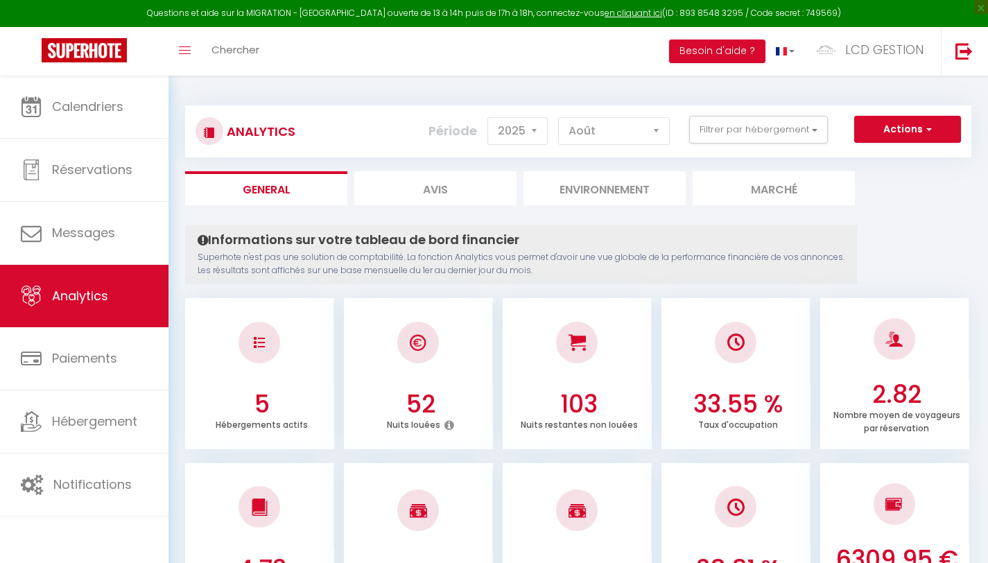
select select "2025"
select select "8"
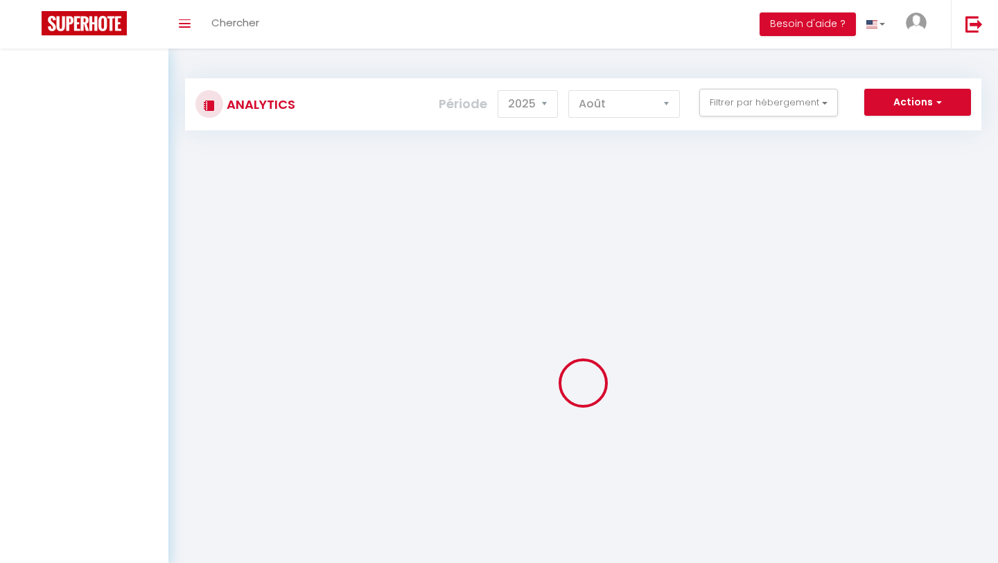
select select "2025"
select select "8"
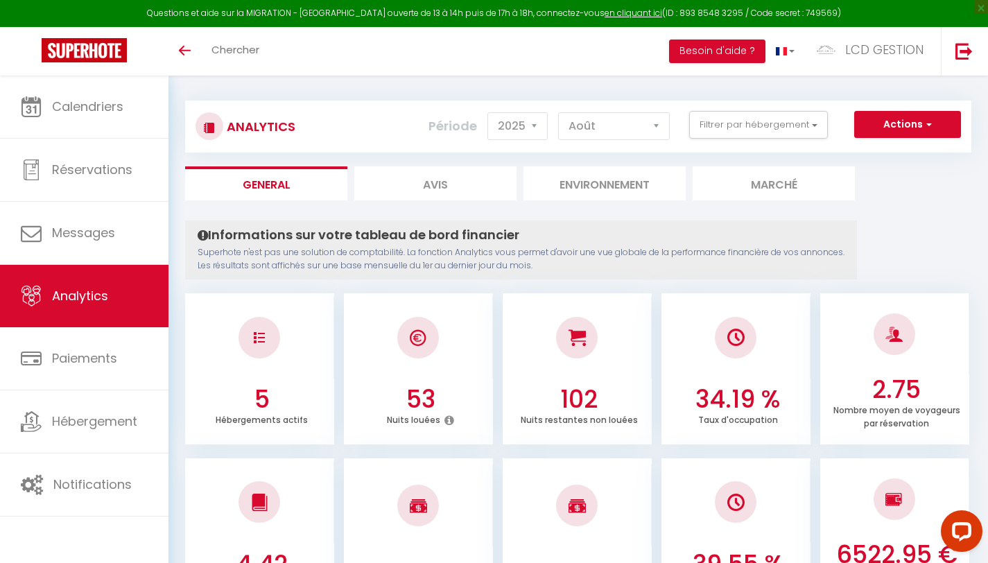
scroll to position [6, 0]
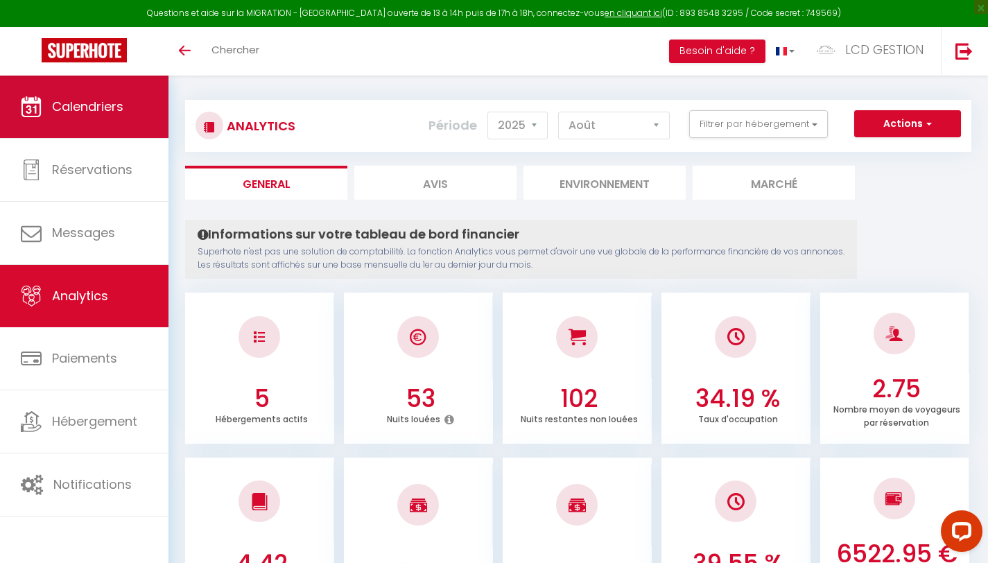
click at [107, 116] on link "Calendriers" at bounding box center [84, 107] width 168 height 62
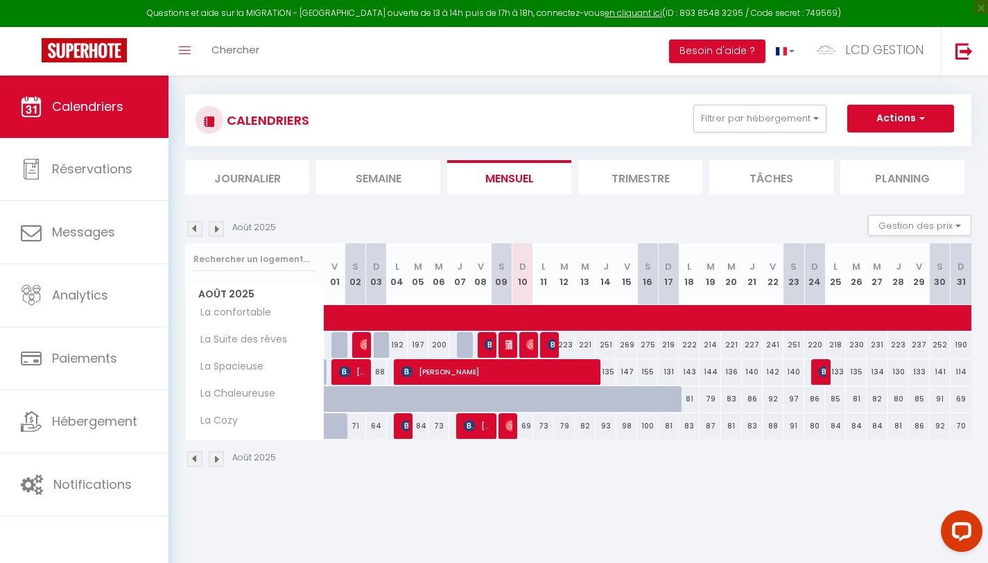
scroll to position [12, 0]
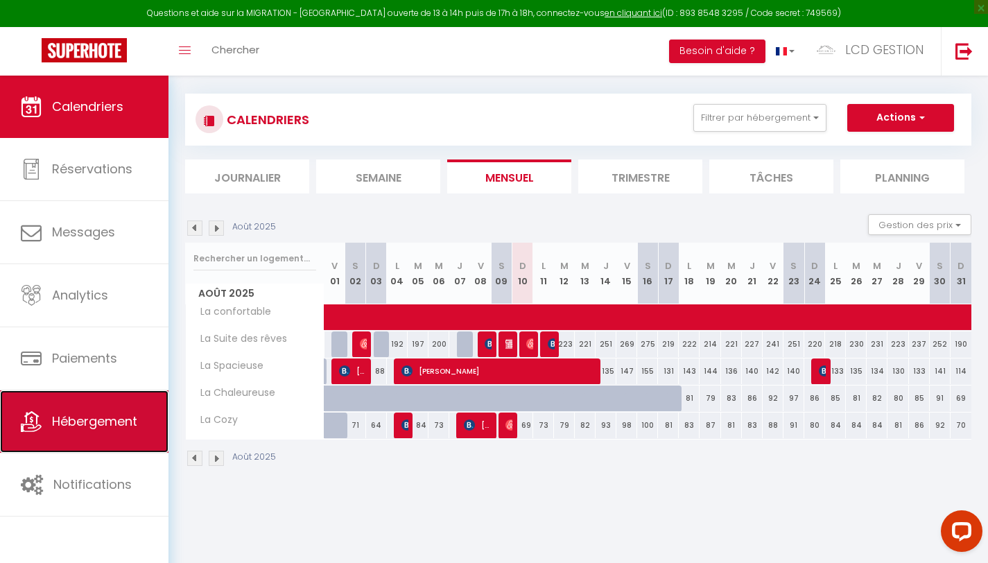
click at [98, 448] on link "Hébergement" at bounding box center [84, 421] width 168 height 62
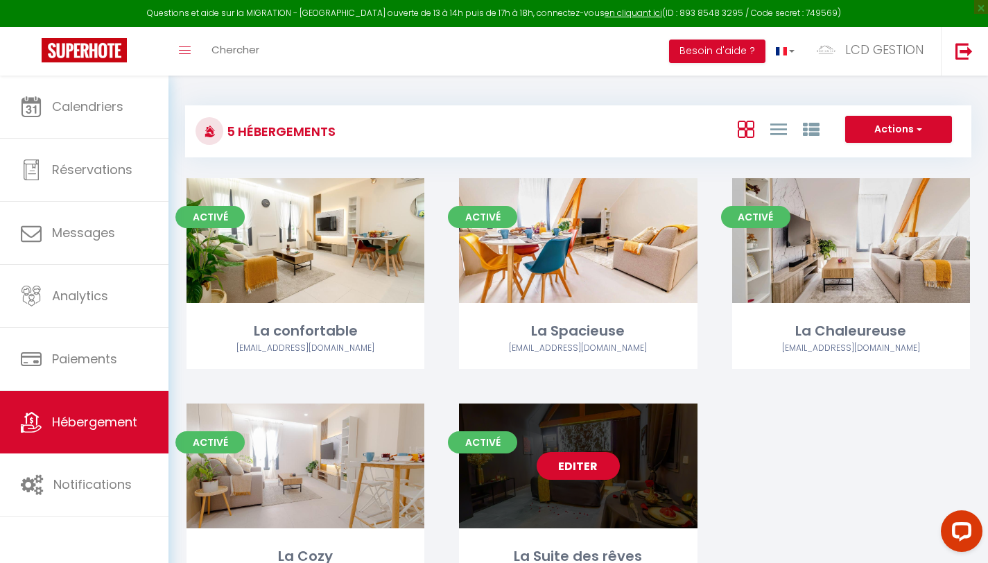
click at [572, 479] on link "Editer" at bounding box center [577, 466] width 83 height 28
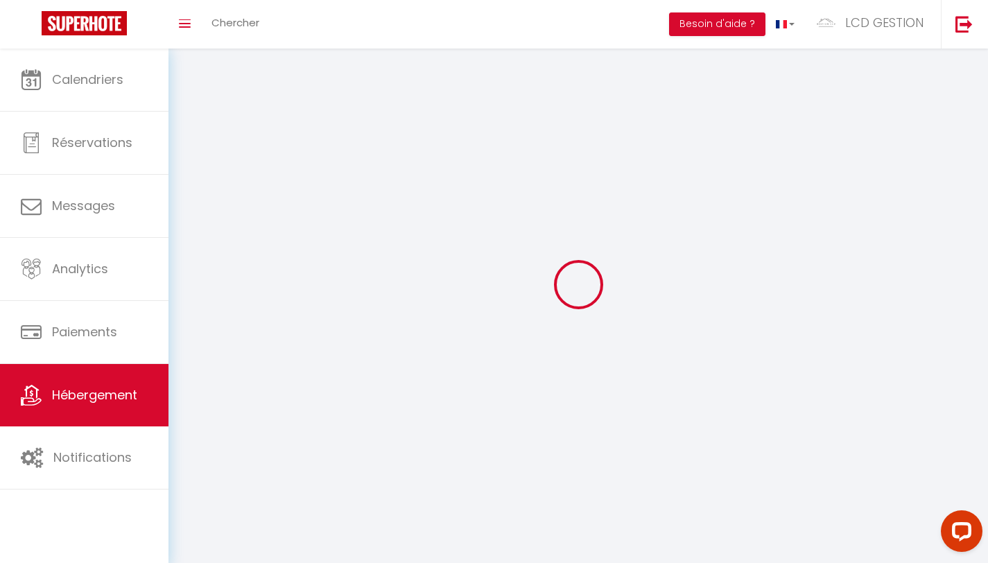
select select "1"
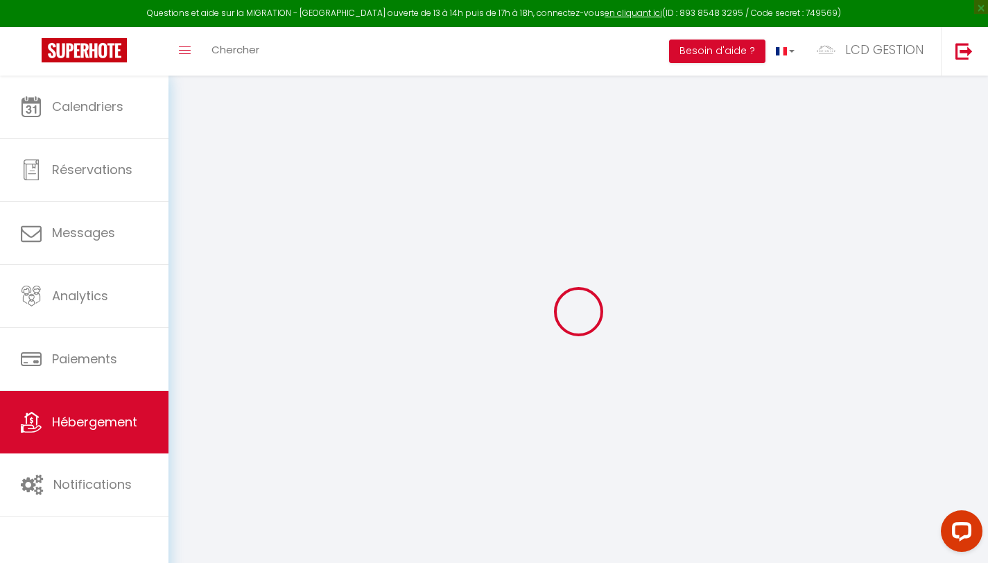
select select
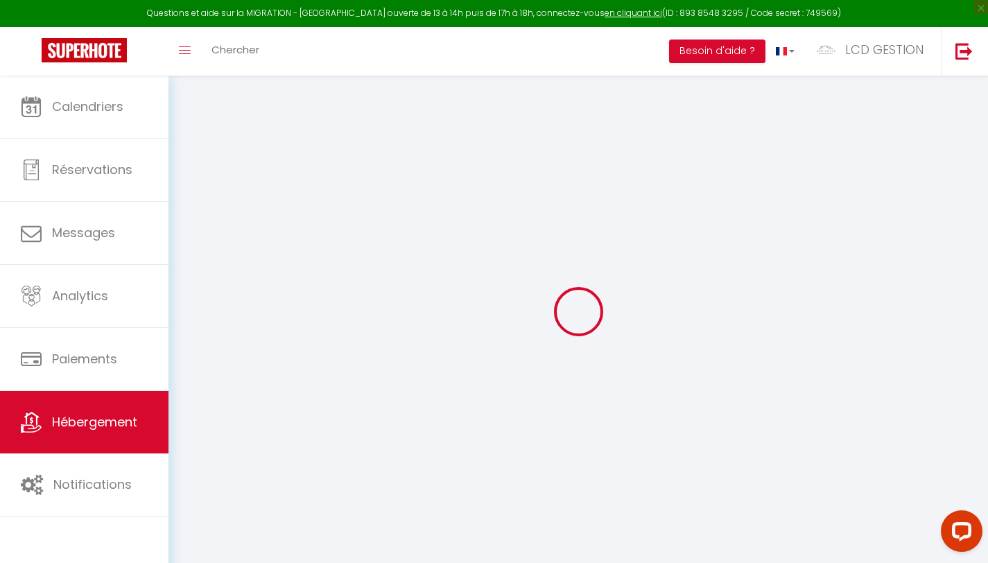
select select
checkbox input "false"
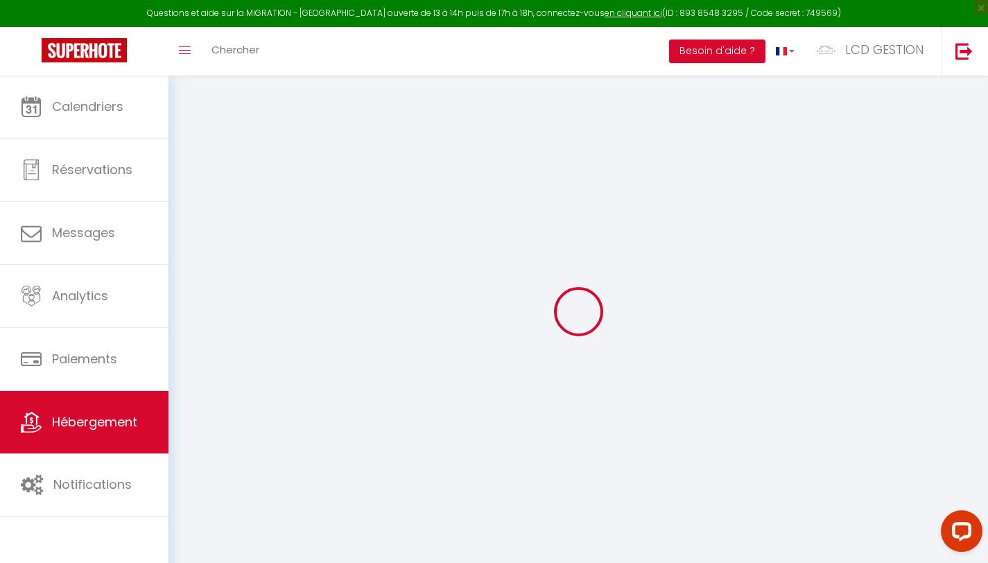
select select
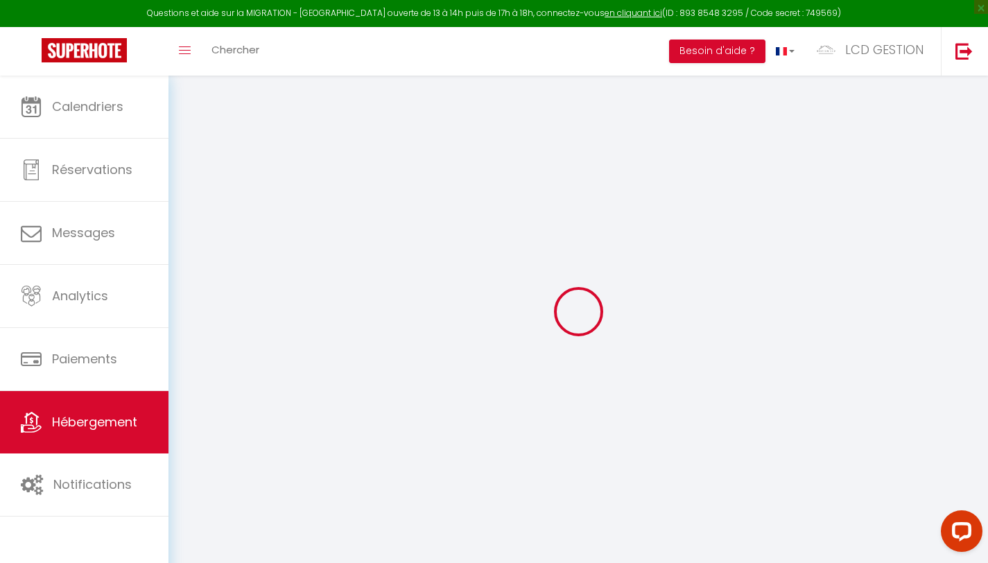
select select
checkbox input "false"
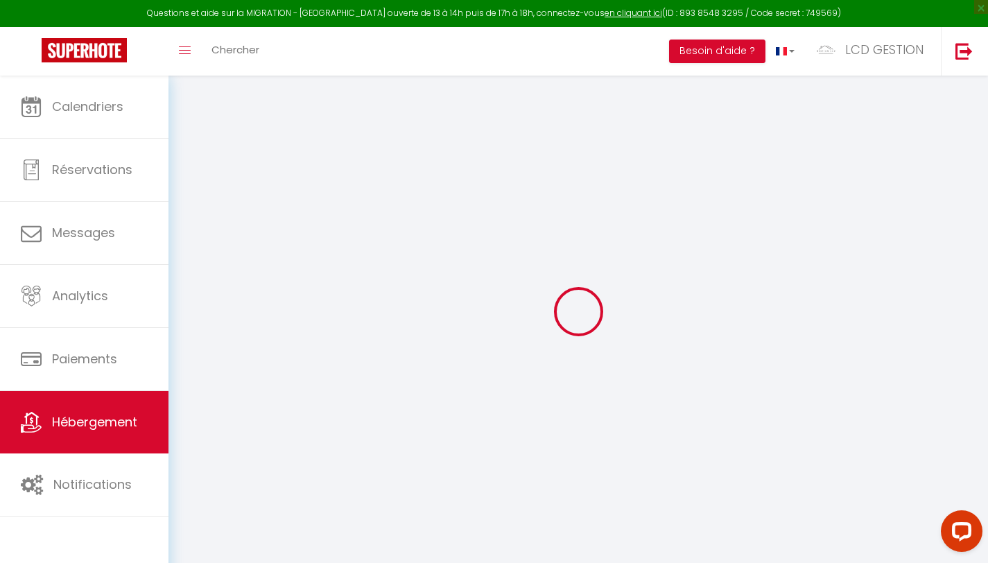
checkbox input "false"
select select
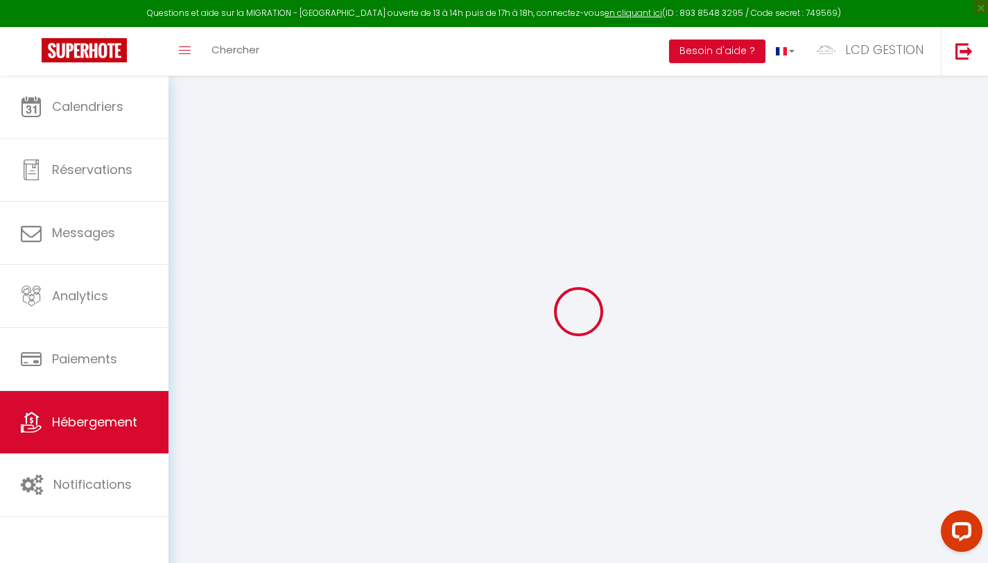
select select
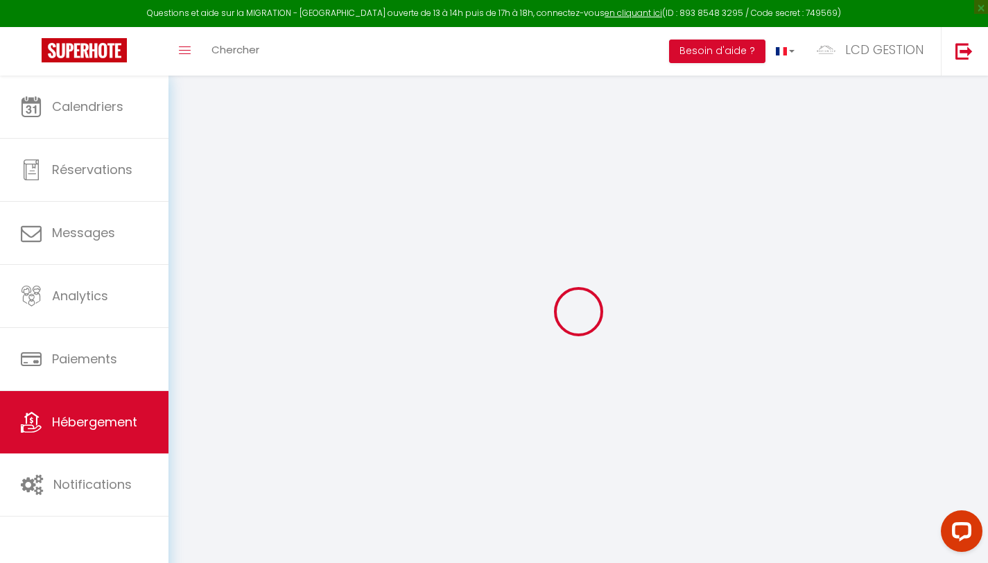
checkbox input "false"
select select
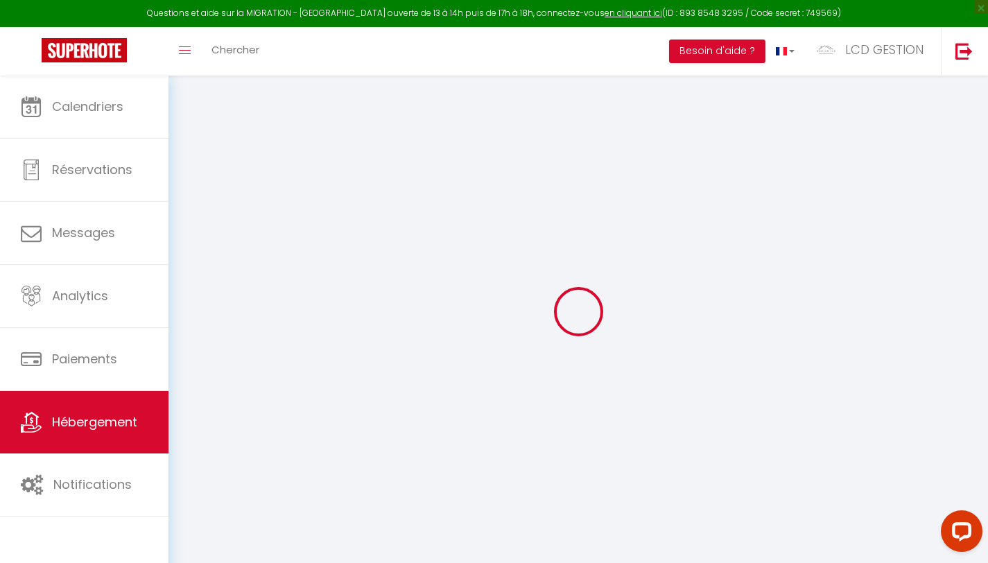
select select
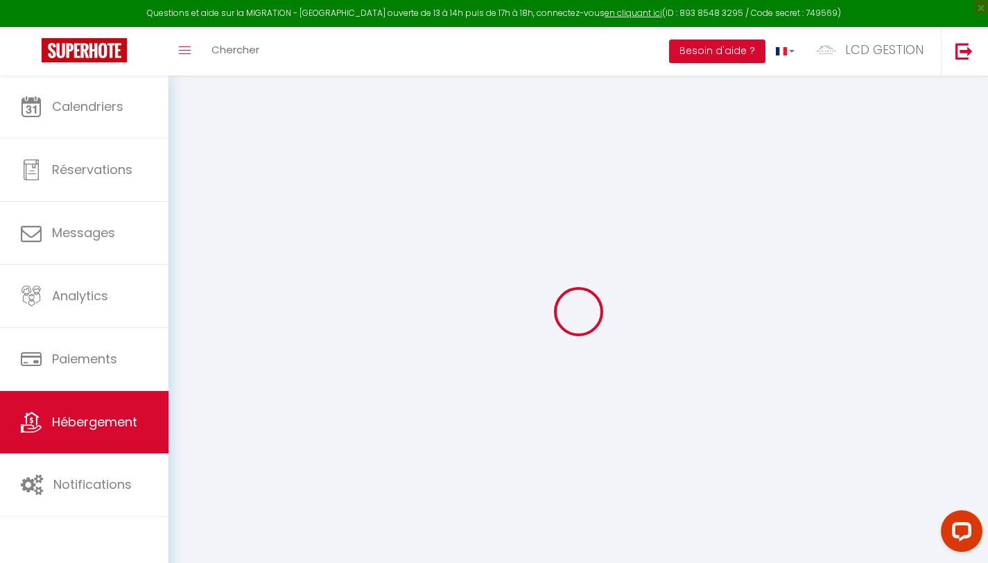
select select
checkbox input "false"
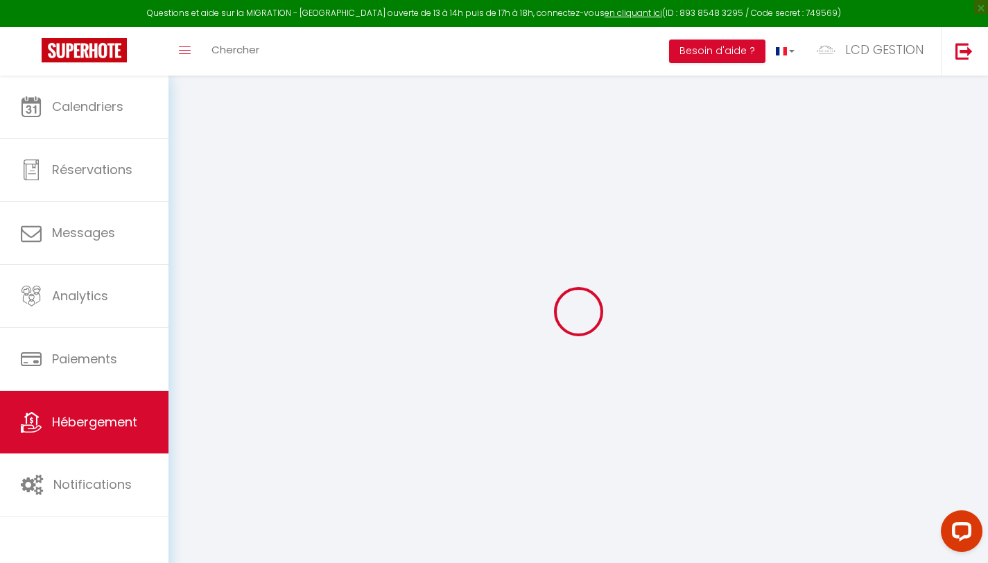
checkbox input "false"
select select
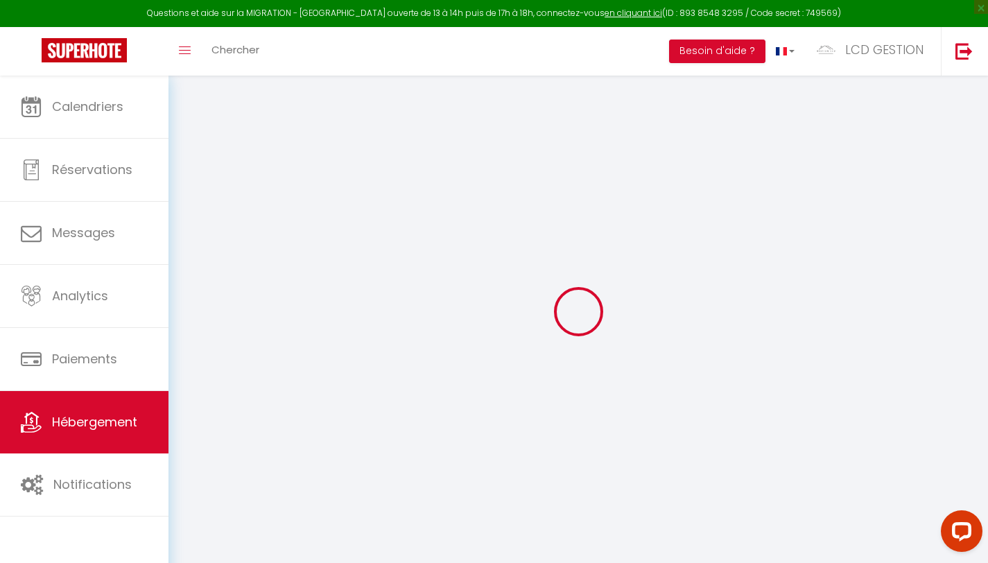
select select
checkbox input "false"
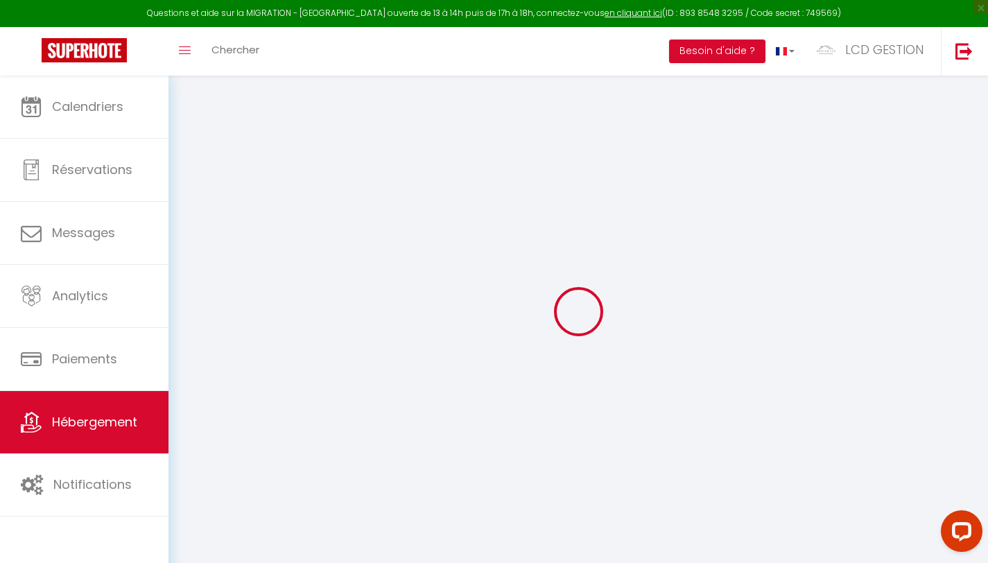
checkbox input "false"
select select
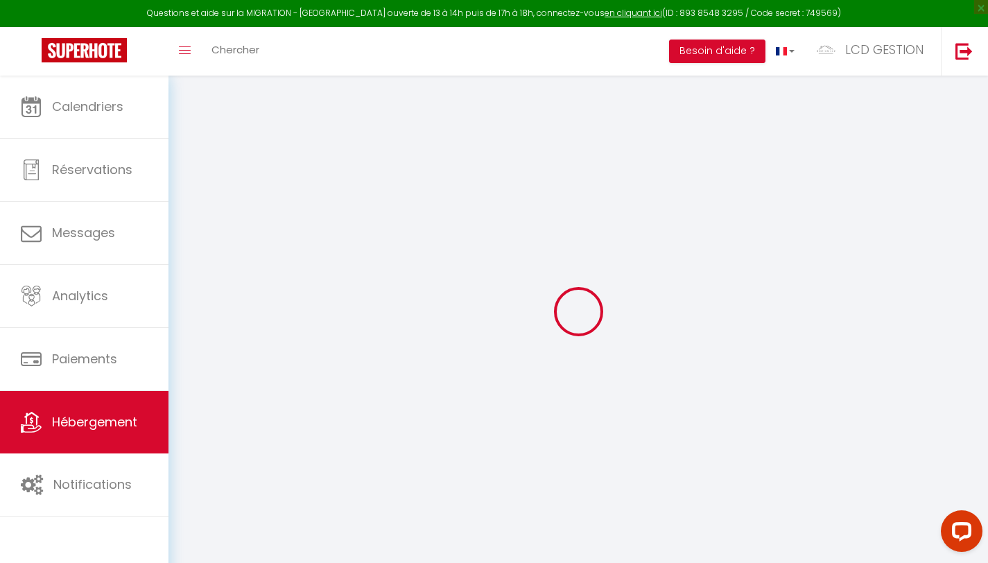
select select
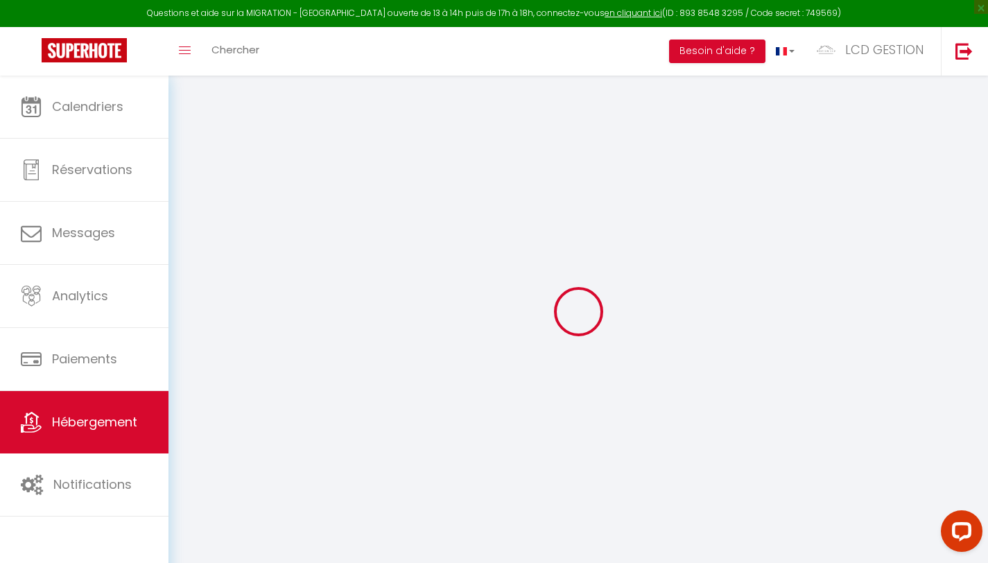
select select
checkbox input "false"
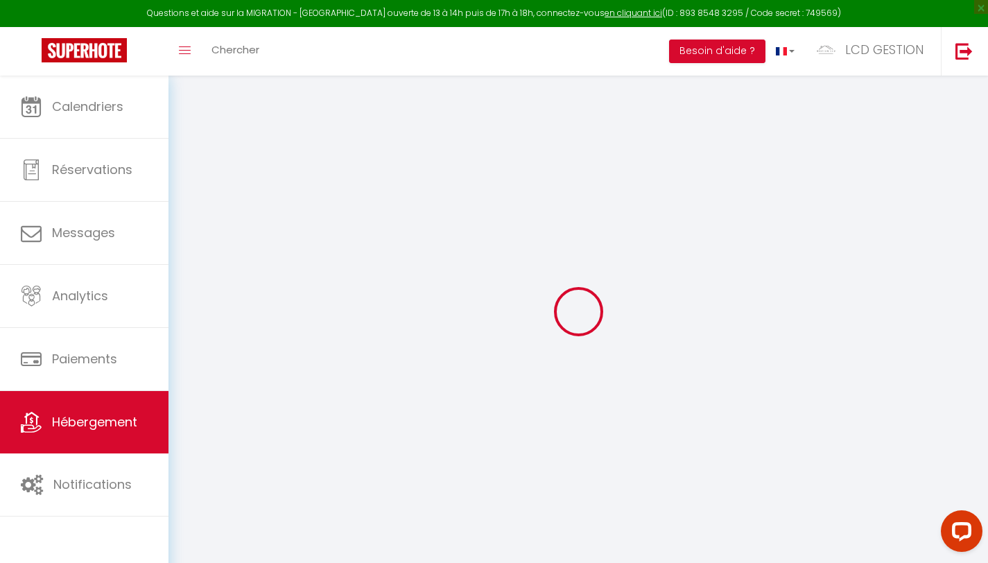
select select
type input "La Suite des rêves"
type input "[PERSON_NAME]"
type input "Les bonn'apparts sur seine"
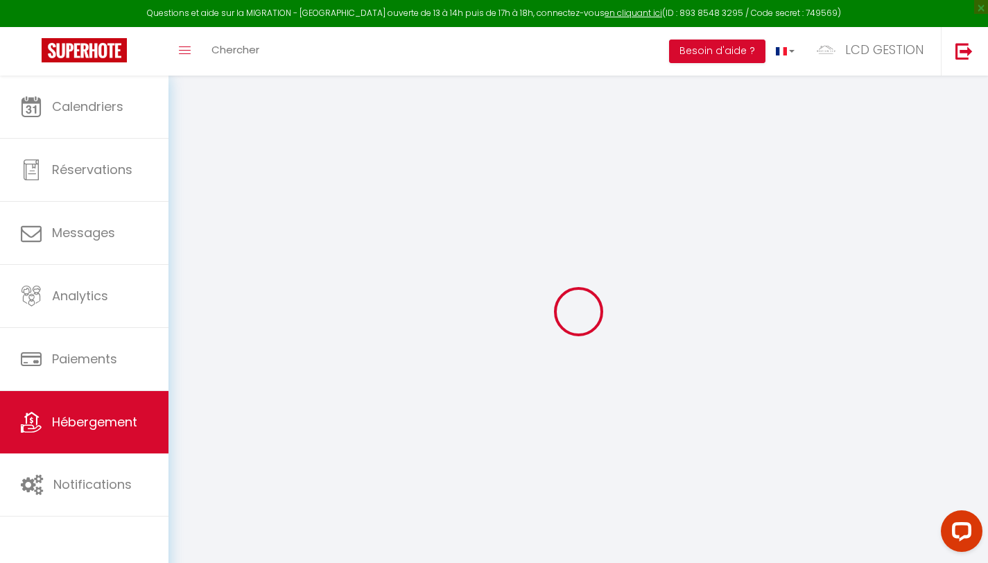
type input "[STREET_ADDRESS][PERSON_NAME]"
type input "78270"
type input "BONNIERES-SUR-SEINE"
select select "2"
type input "247"
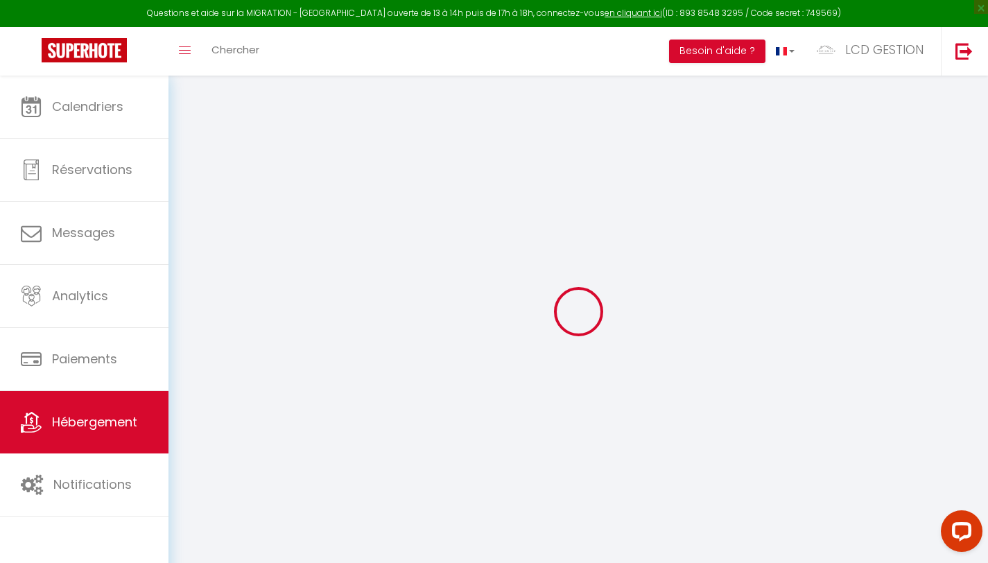
type input "23"
type input "1.50"
type input "350"
select select
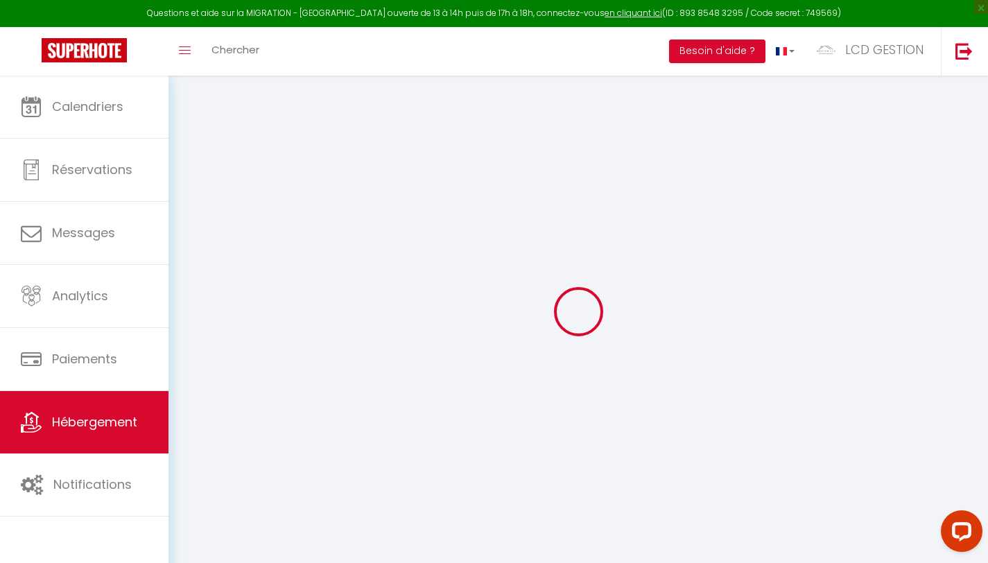
select select
type input "[STREET_ADDRESS][PERSON_NAME]"
type input "78270"
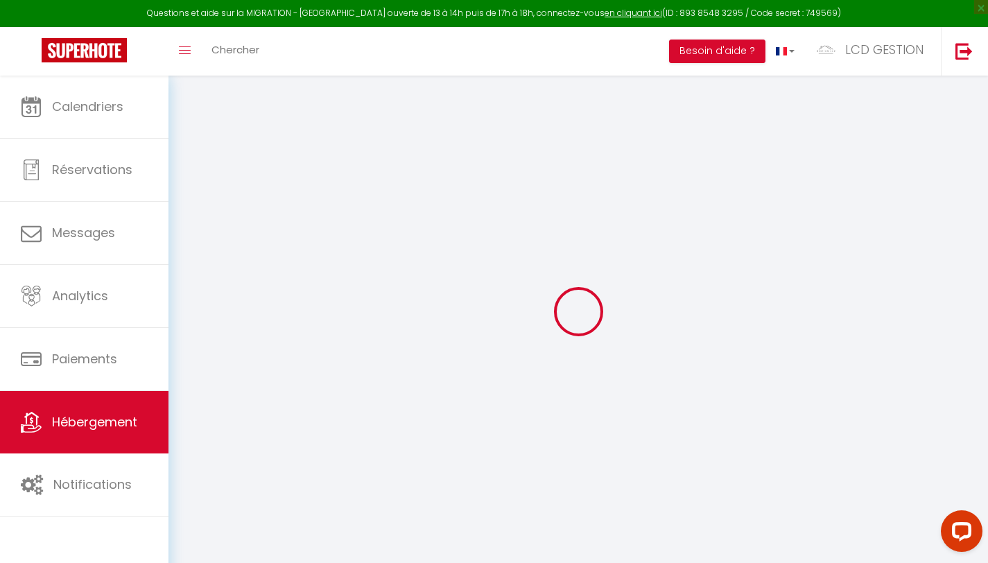
type input "BONNIERES-SUR-SEINE"
type input "[EMAIL_ADDRESS][DOMAIN_NAME]"
select select "9983"
checkbox input "false"
checkbox input "true"
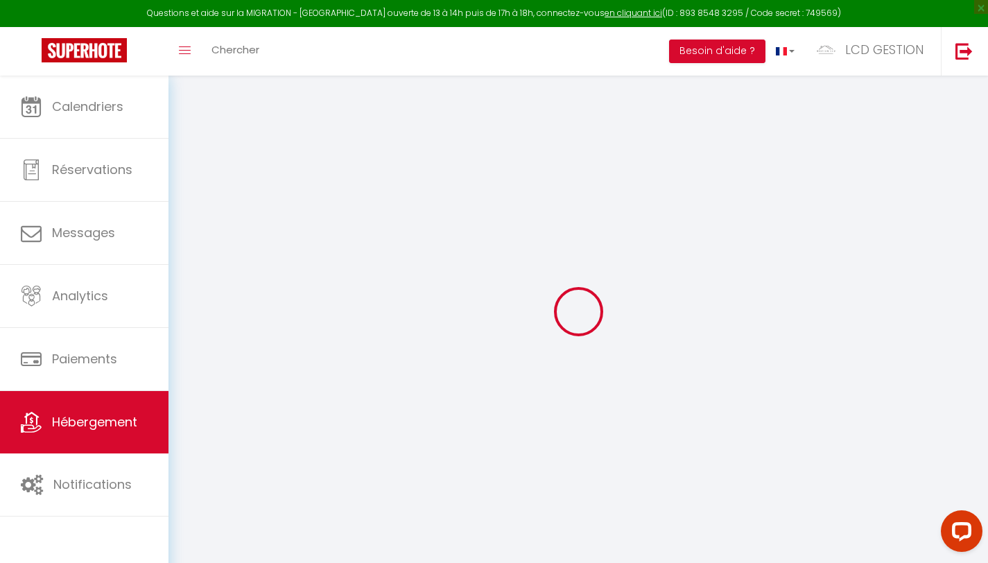
checkbox input "true"
type input "0"
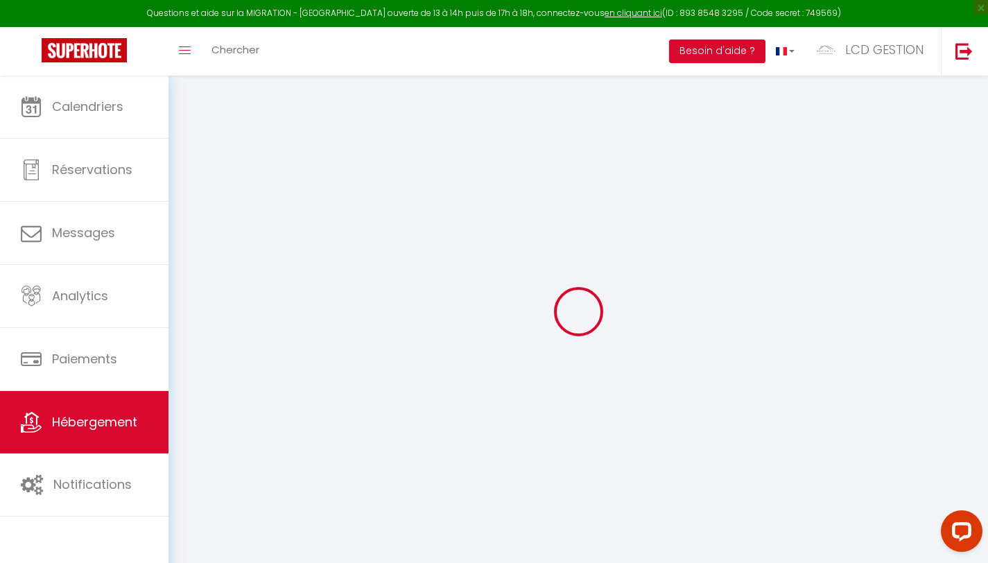
type input "0"
select select "+ 27 %"
select select "+ 90 %"
select select "+ 3 %"
checkbox input "false"
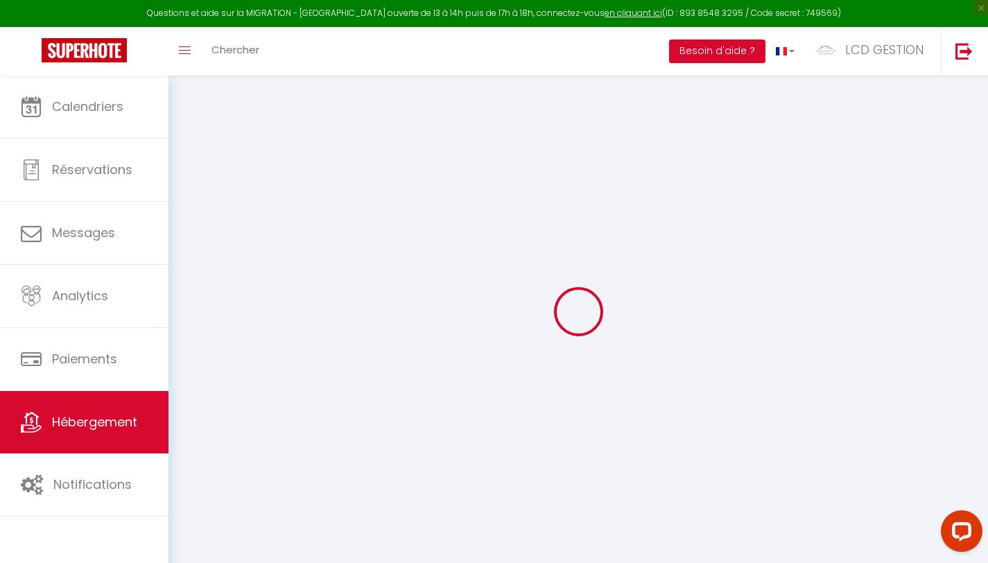
checkbox input "true"
select select "5425-1328176542326813648"
select select "365"
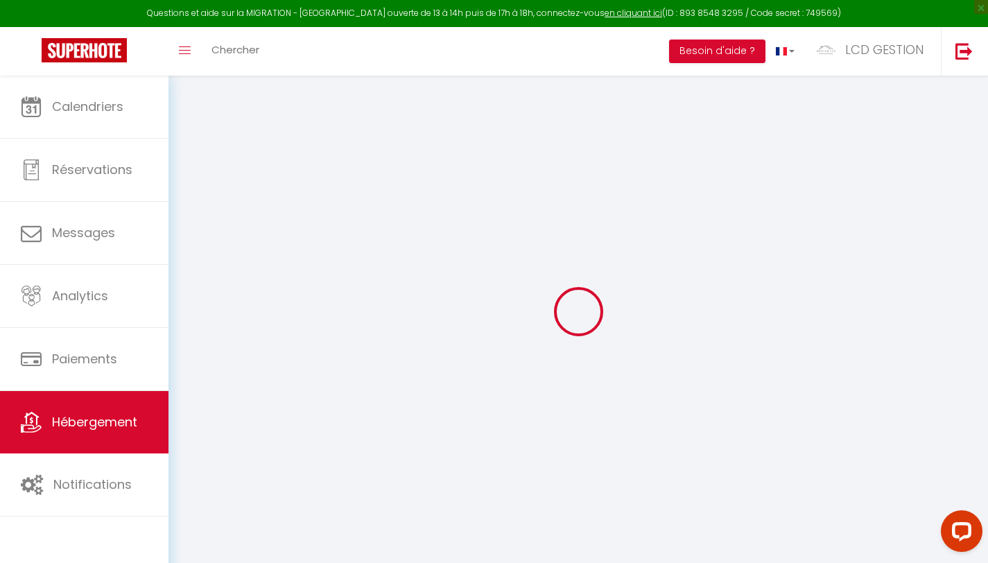
select select "EUR"
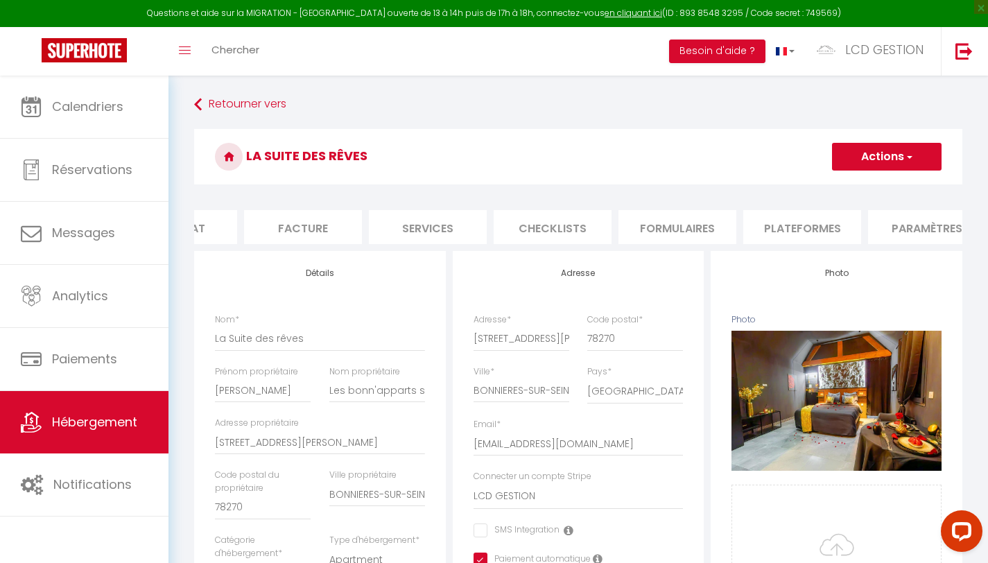
scroll to position [0, 201]
click at [793, 221] on li "Plateformes" at bounding box center [801, 227] width 118 height 34
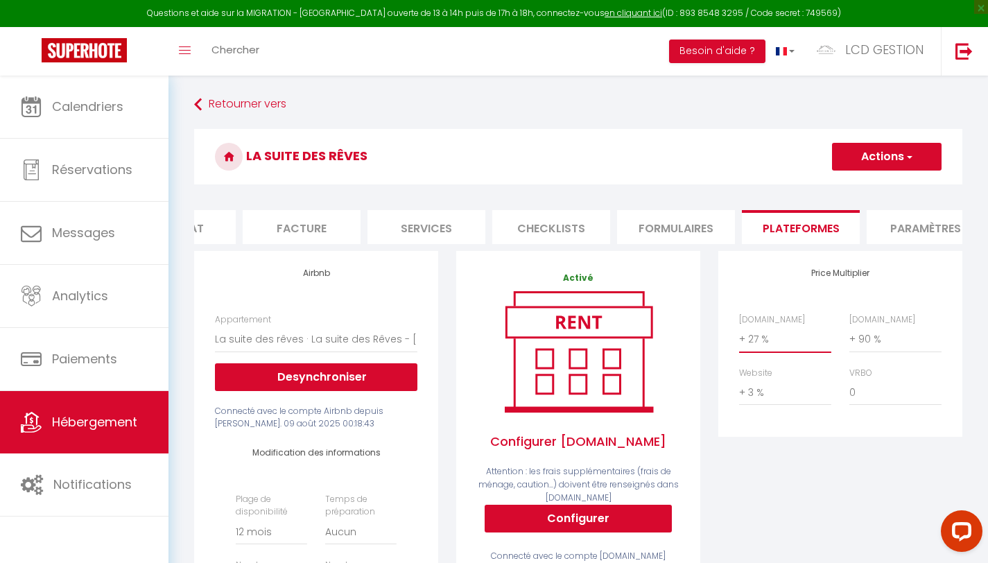
click at [769, 352] on select "0 + 1 % + 2 % + 3 % + 4 % + 5 % + 6 % + 7 % + 8 % + 9 %" at bounding box center [785, 339] width 92 height 26
select select "+ 35 %"
click at [902, 158] on button "Actions" at bounding box center [886, 157] width 109 height 28
click at [884, 186] on link "Enregistrer" at bounding box center [885, 187] width 109 height 18
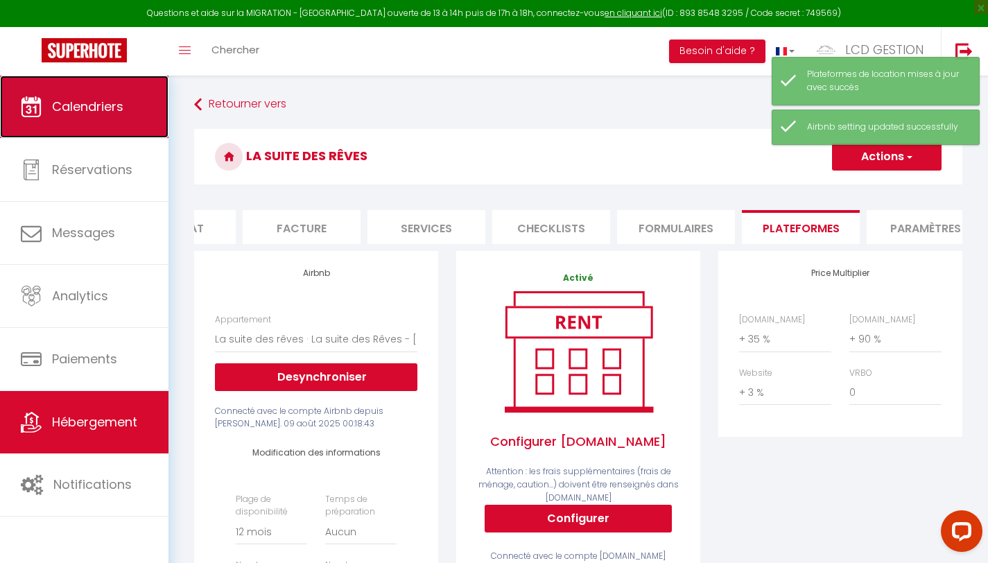
click at [116, 130] on link "Calendriers" at bounding box center [84, 107] width 168 height 62
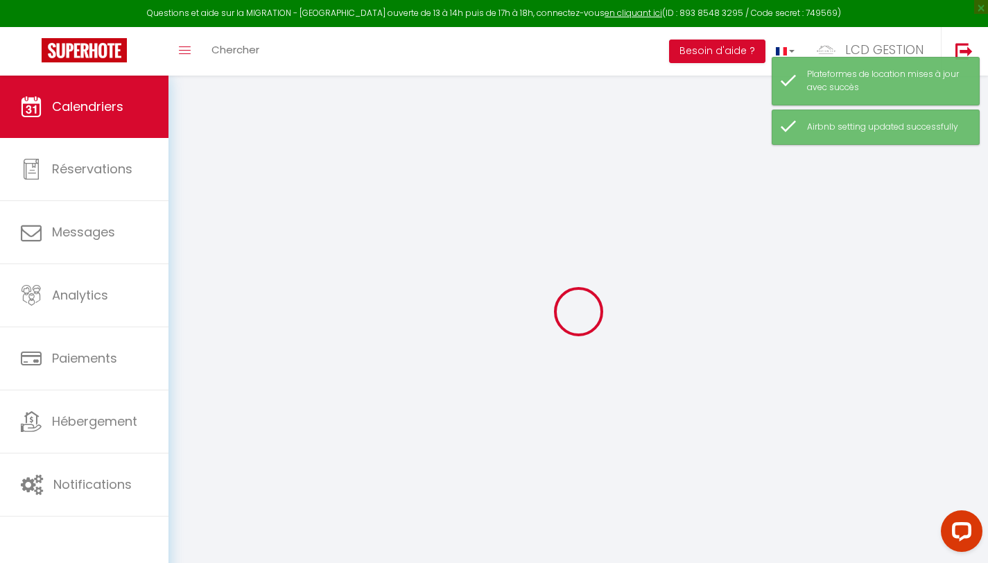
select select
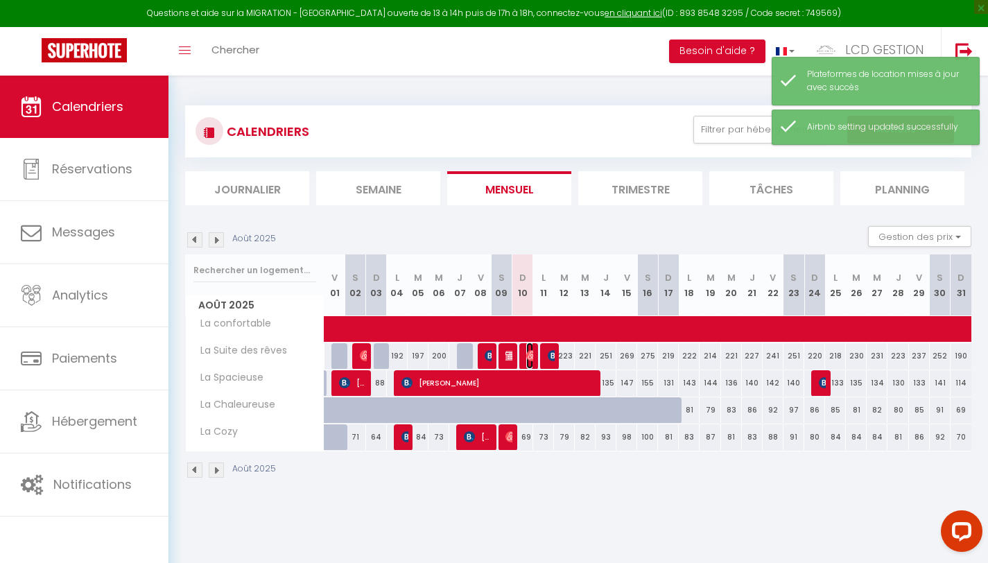
click at [527, 356] on img at bounding box center [531, 355] width 11 height 11
select select "OK"
select select "KO"
select select "0"
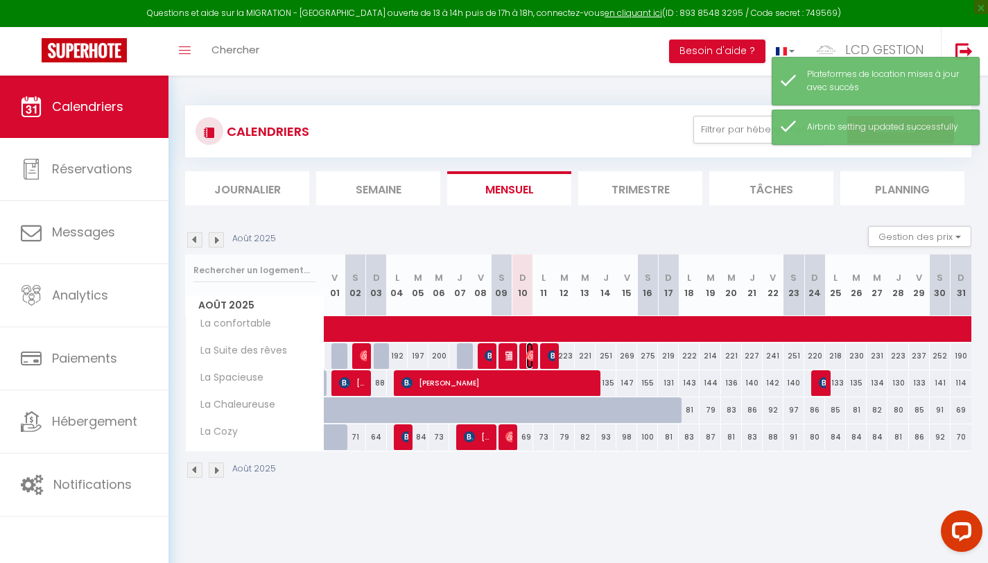
select select "1"
select select
